Goal: Book appointment/travel/reservation

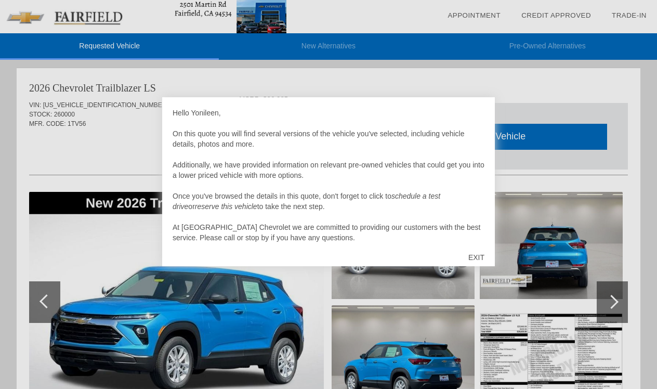
click at [481, 255] on div "EXIT" at bounding box center [476, 257] width 37 height 31
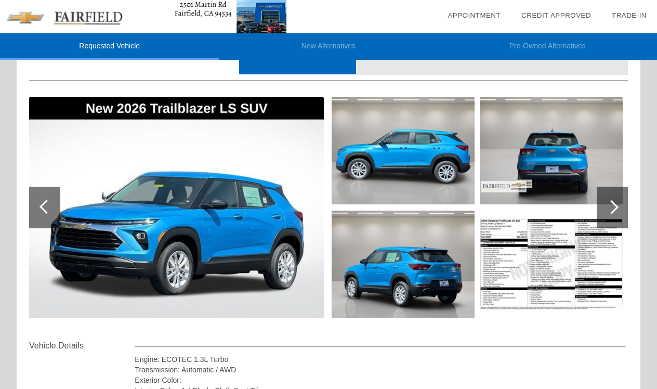
scroll to position [93, 0]
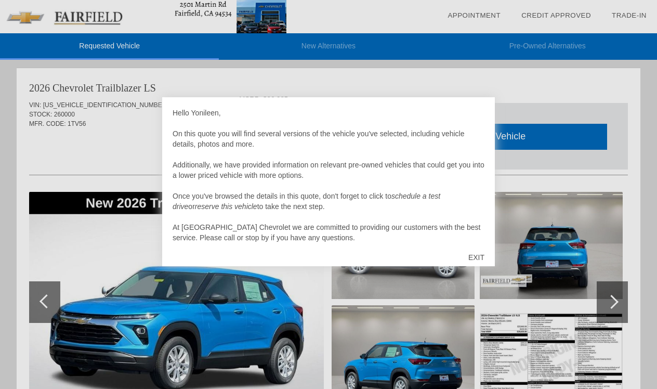
click at [467, 254] on div "EXIT" at bounding box center [476, 257] width 37 height 31
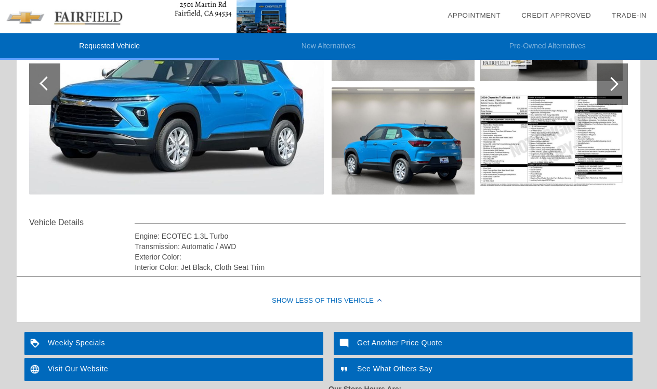
scroll to position [207, 0]
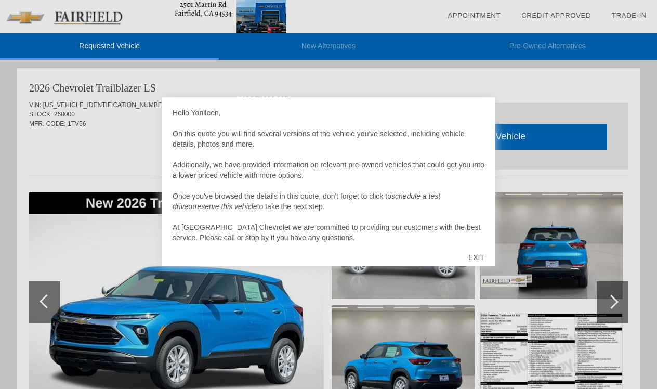
click at [481, 260] on div "EXIT" at bounding box center [476, 257] width 37 height 31
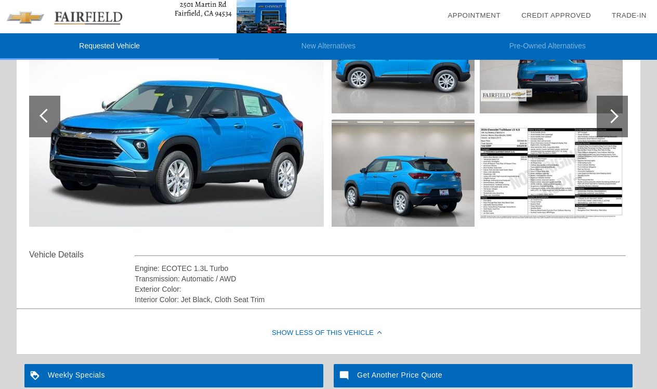
scroll to position [187, 0]
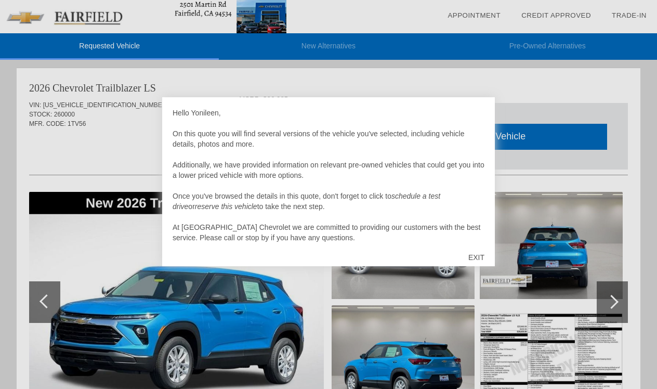
click at [481, 257] on div "EXIT" at bounding box center [476, 257] width 37 height 31
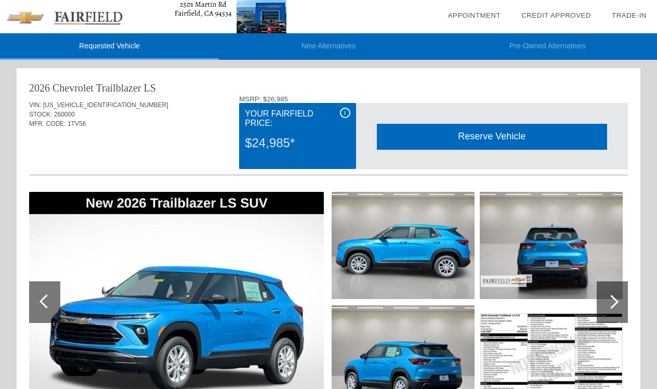
click at [419, 108] on div "Reserve Vehicle Reserve This Vehicle Please confirm that you would like to rese…" at bounding box center [492, 136] width 272 height 67
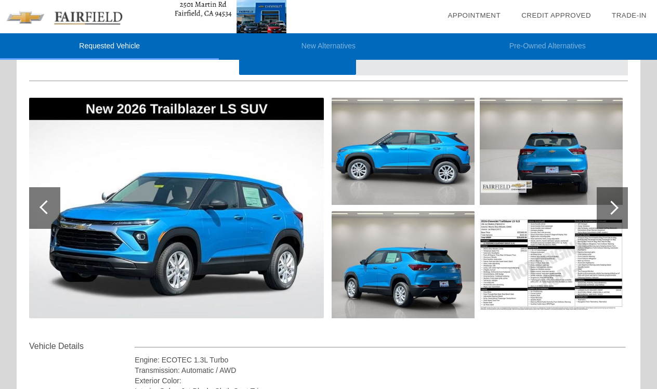
scroll to position [90, 0]
